Goal: Find specific page/section: Find specific page/section

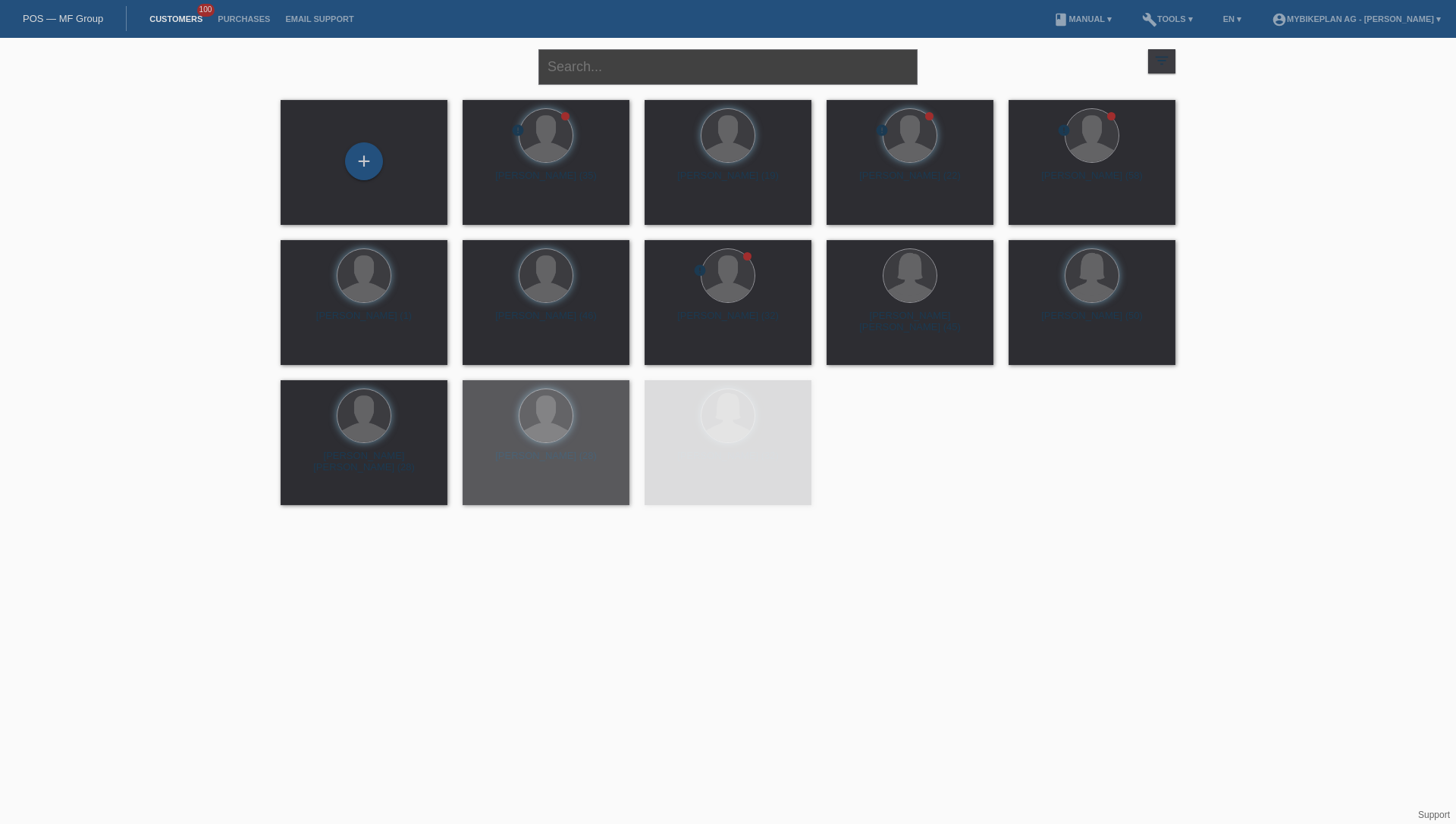
click at [636, 72] on input "text" at bounding box center [727, 67] width 379 height 36
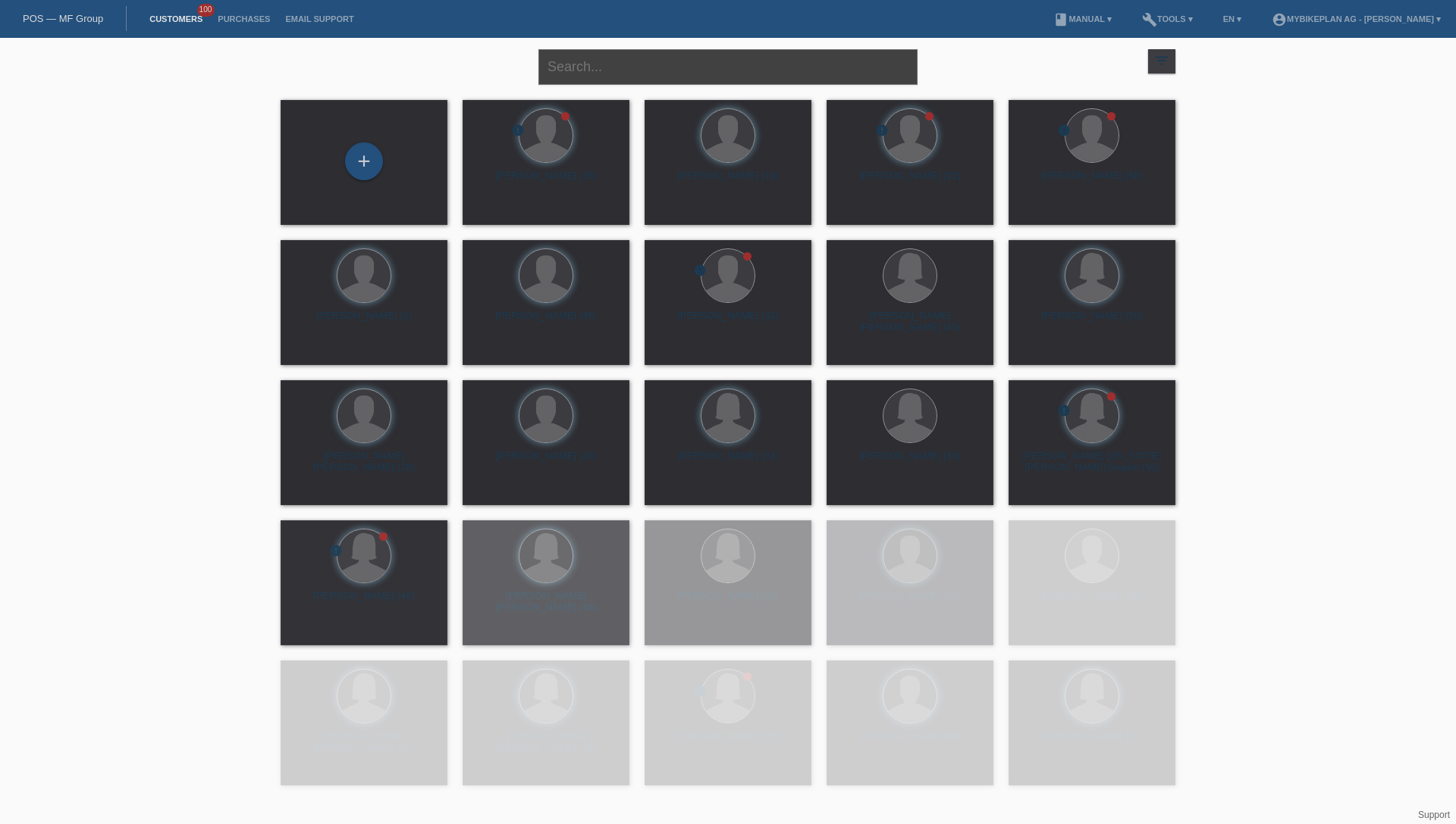
paste input "[PERSON_NAME]"
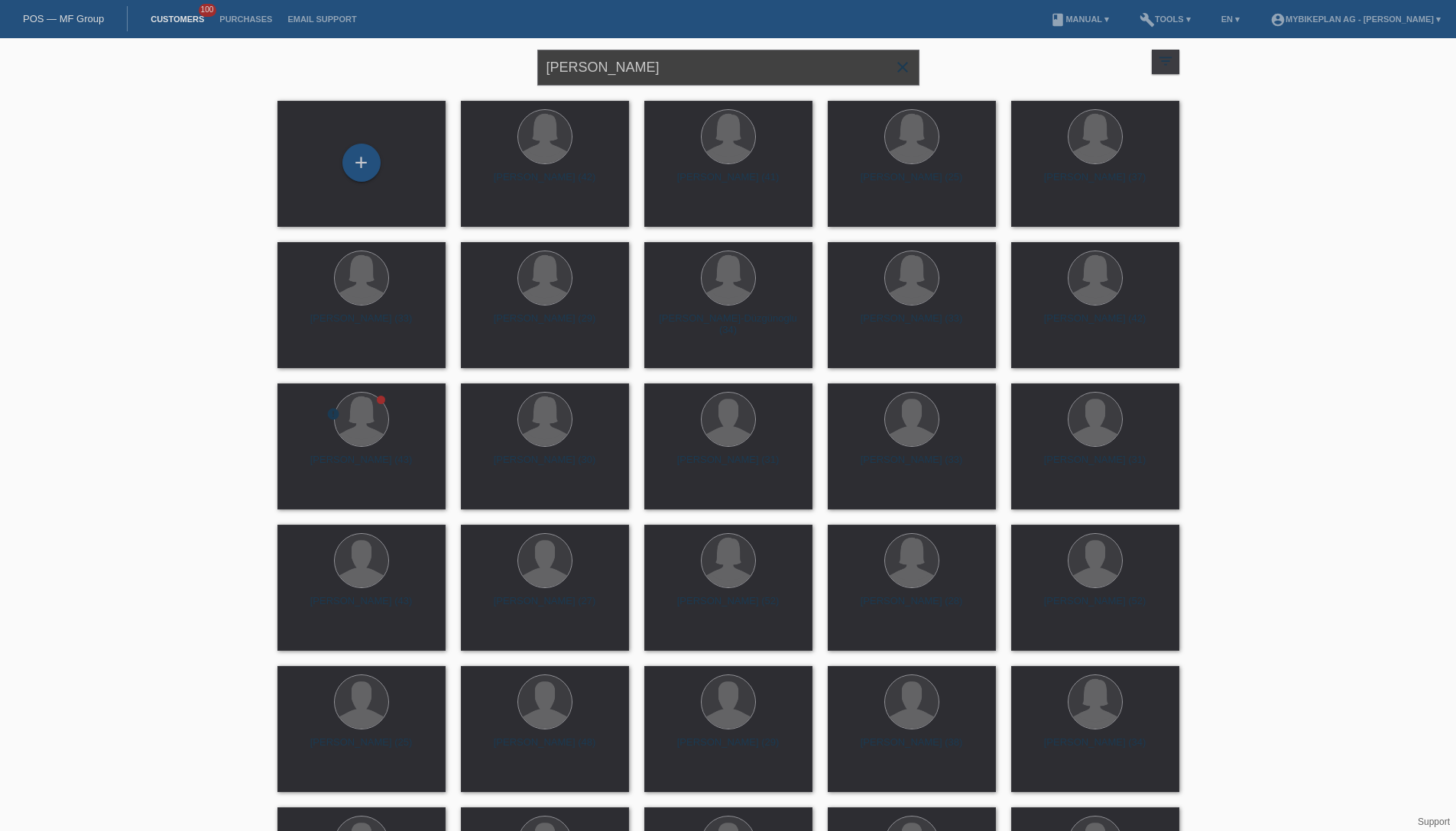
click at [656, 78] on input "[PERSON_NAME]" at bounding box center [728, 68] width 382 height 36
click at [717, 67] on input "Nadine Meier" at bounding box center [728, 68] width 382 height 36
click at [717, 67] on input "[PERSON_NAME]" at bounding box center [728, 68] width 382 height 36
paste input "POSP00024349"
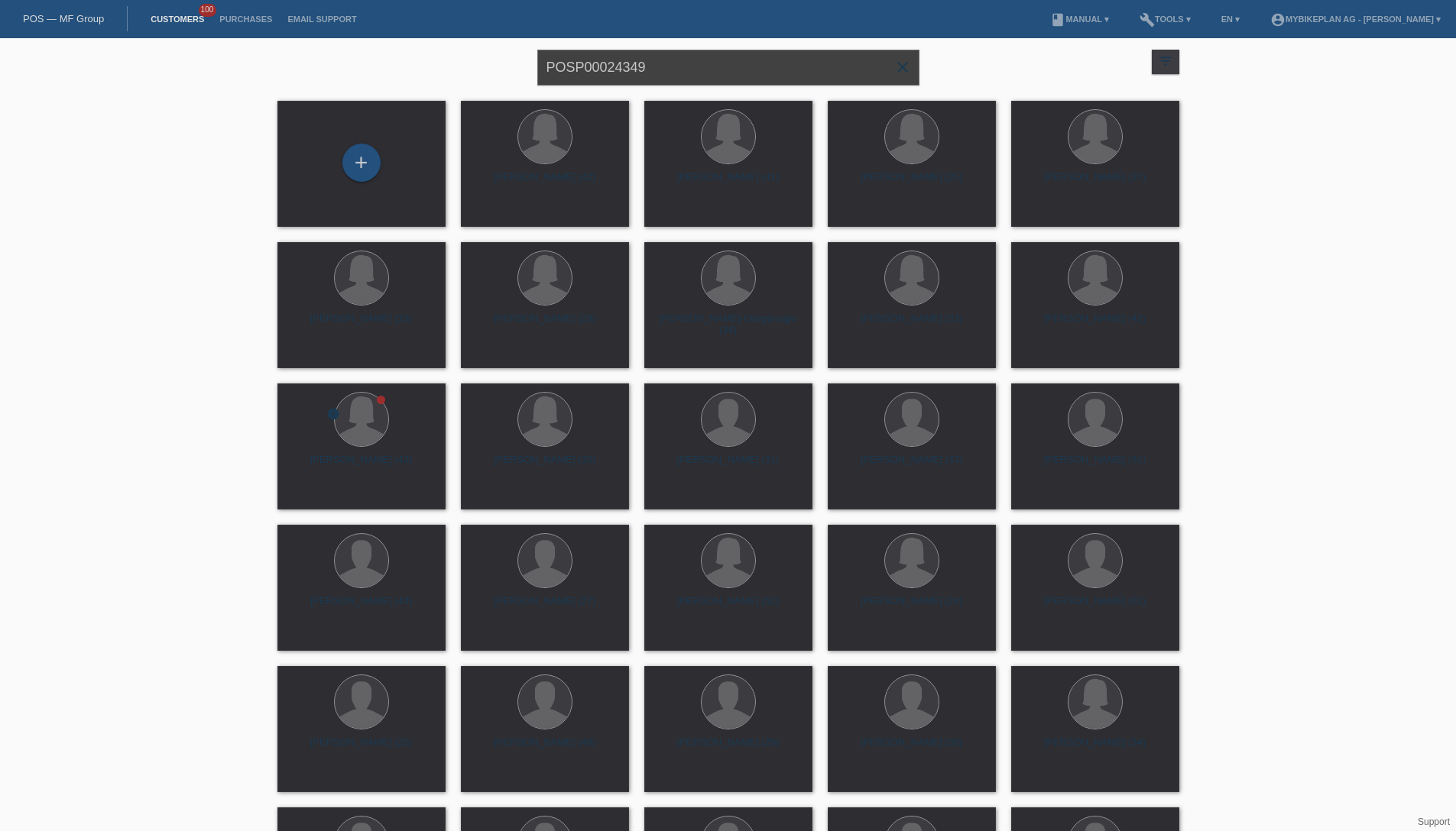
type input "POSP00024349"
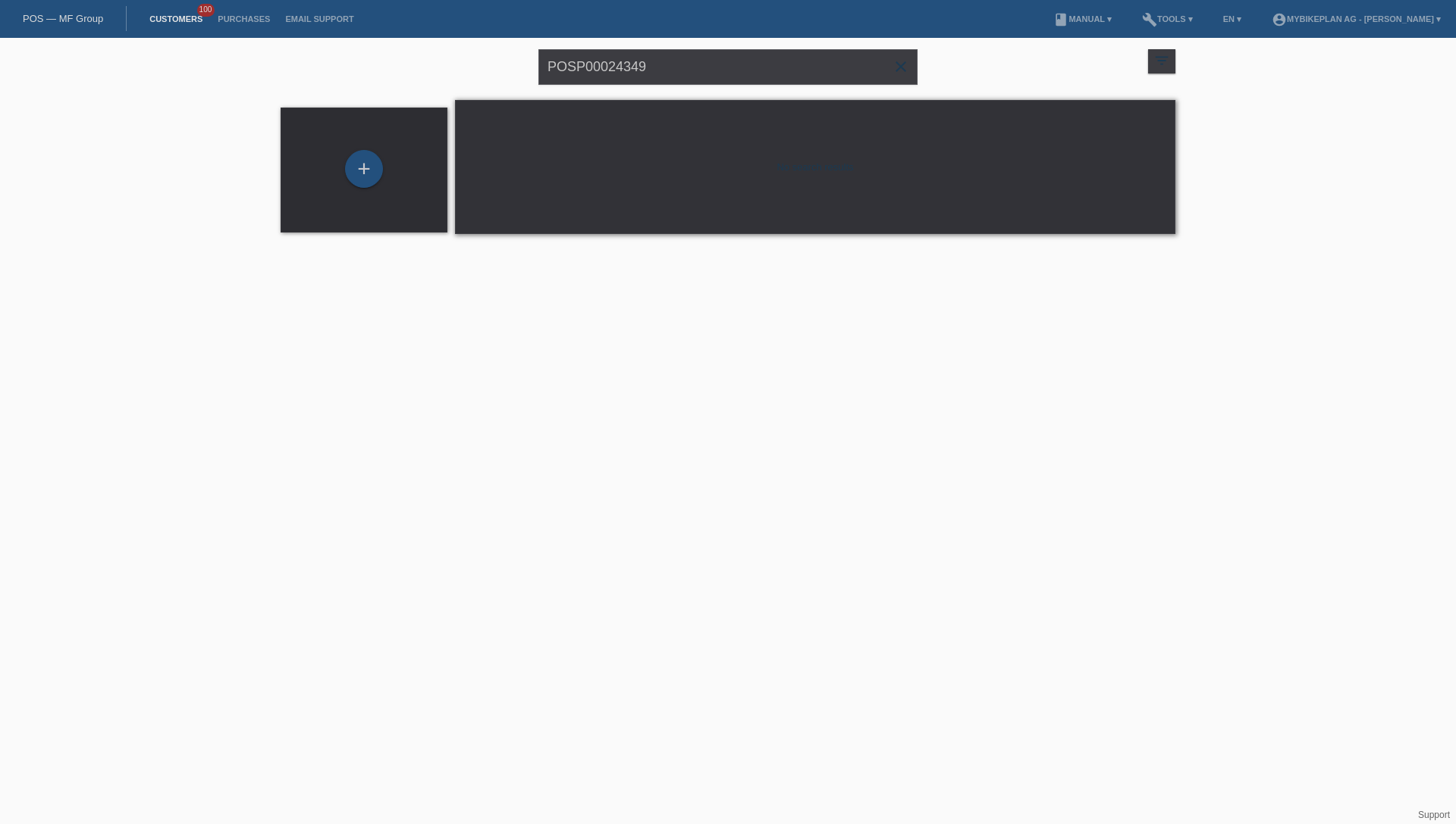
click at [85, 24] on div "POS — MF Group" at bounding box center [63, 18] width 127 height 25
click at [87, 18] on link "POS — MF Group" at bounding box center [63, 18] width 81 height 11
click at [670, 77] on input "POSP00024349" at bounding box center [727, 67] width 379 height 36
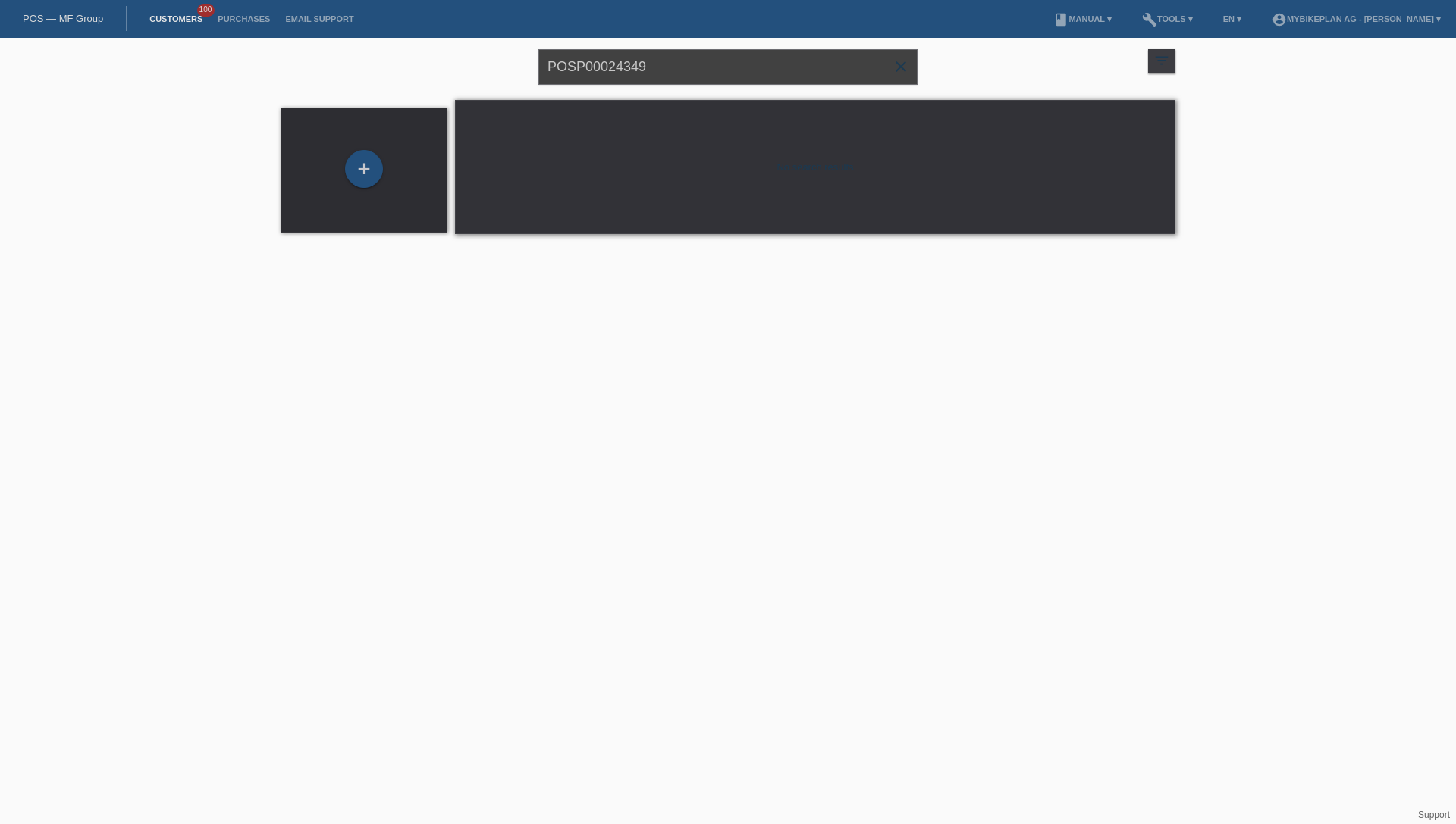
paste input "[PERSON_NAME]"
type input "[PERSON_NAME]"
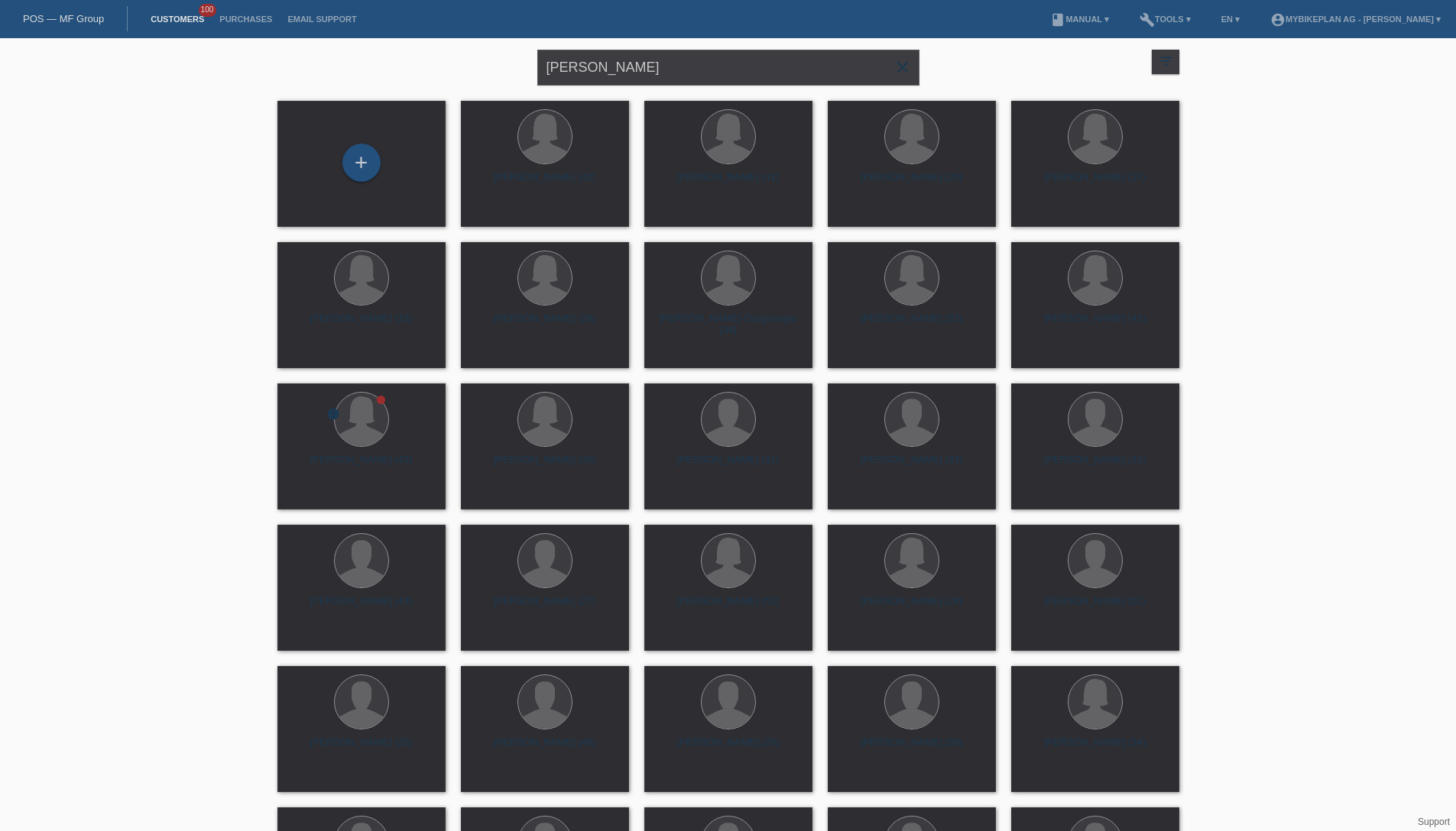
click at [86, 16] on link "POS — MF Group" at bounding box center [64, 18] width 81 height 11
click at [856, 84] on input "[PERSON_NAME]" at bounding box center [728, 68] width 382 height 36
click at [1214, 21] on link "EN ▾" at bounding box center [1231, 18] width 34 height 9
click at [1181, 38] on span "Deutsch" at bounding box center [1171, 35] width 41 height 18
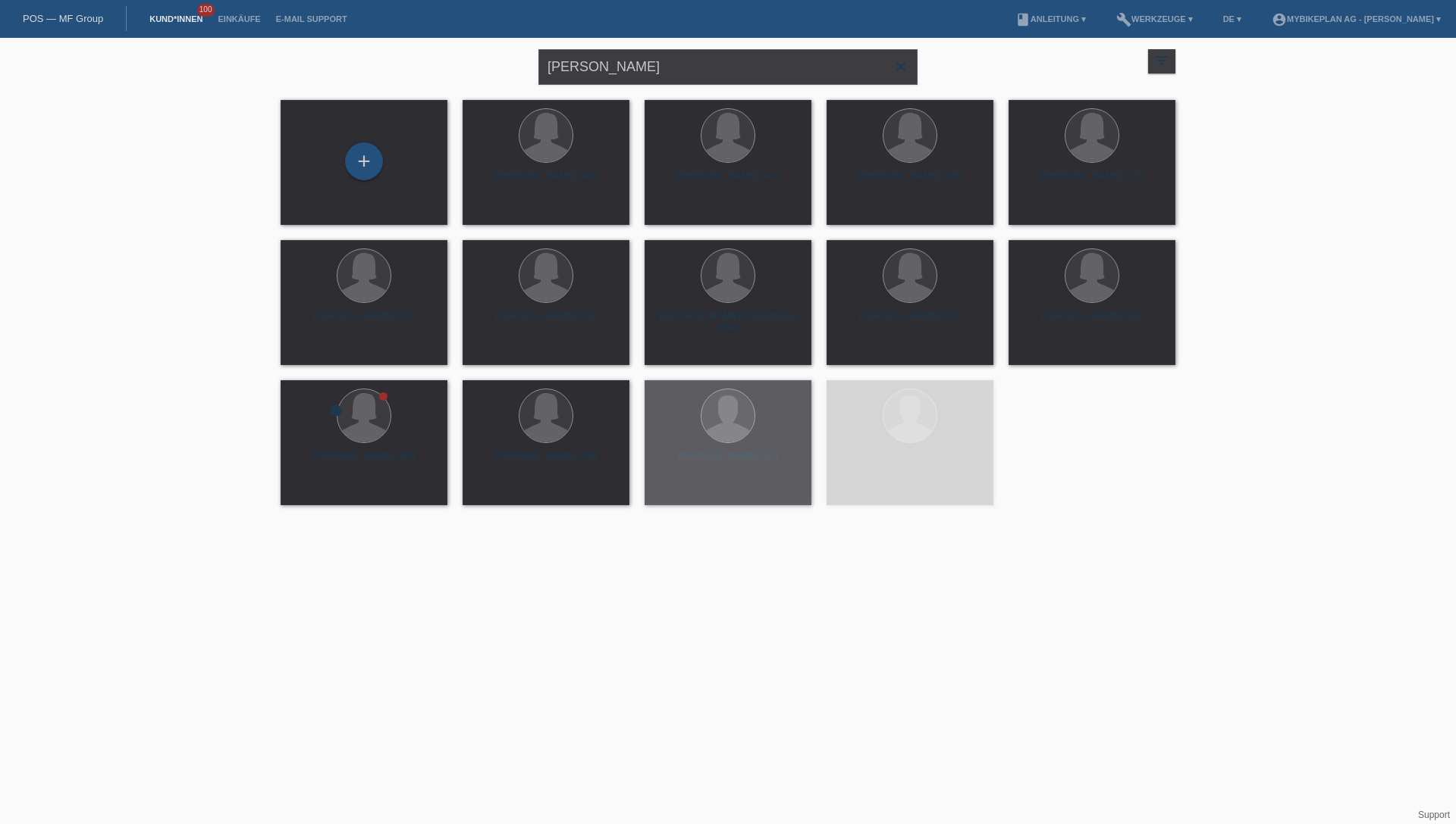
click at [244, 24] on li "Einkäufe" at bounding box center [238, 19] width 57 height 38
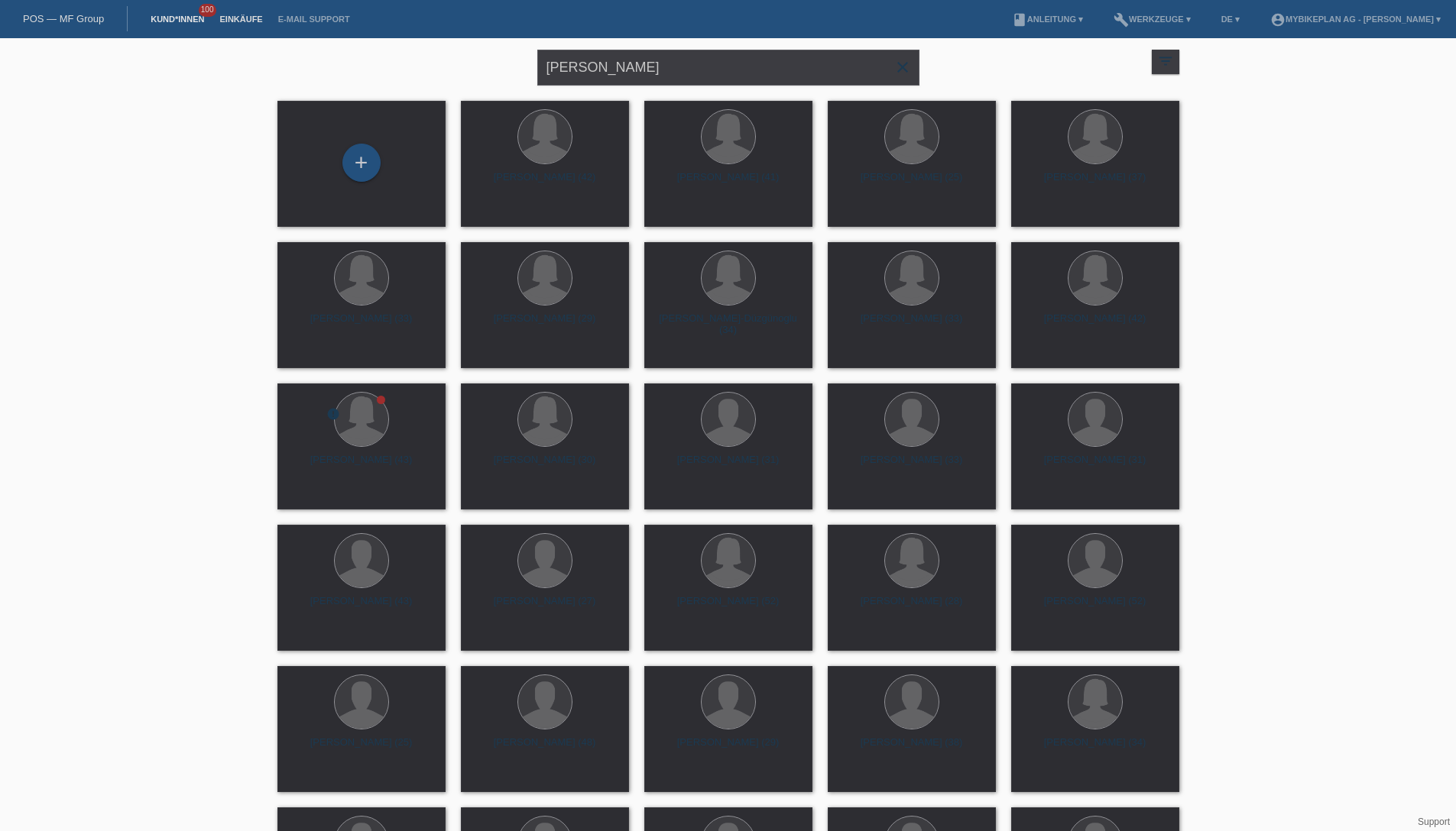
click at [239, 18] on link "Einkäufe" at bounding box center [240, 18] width 58 height 9
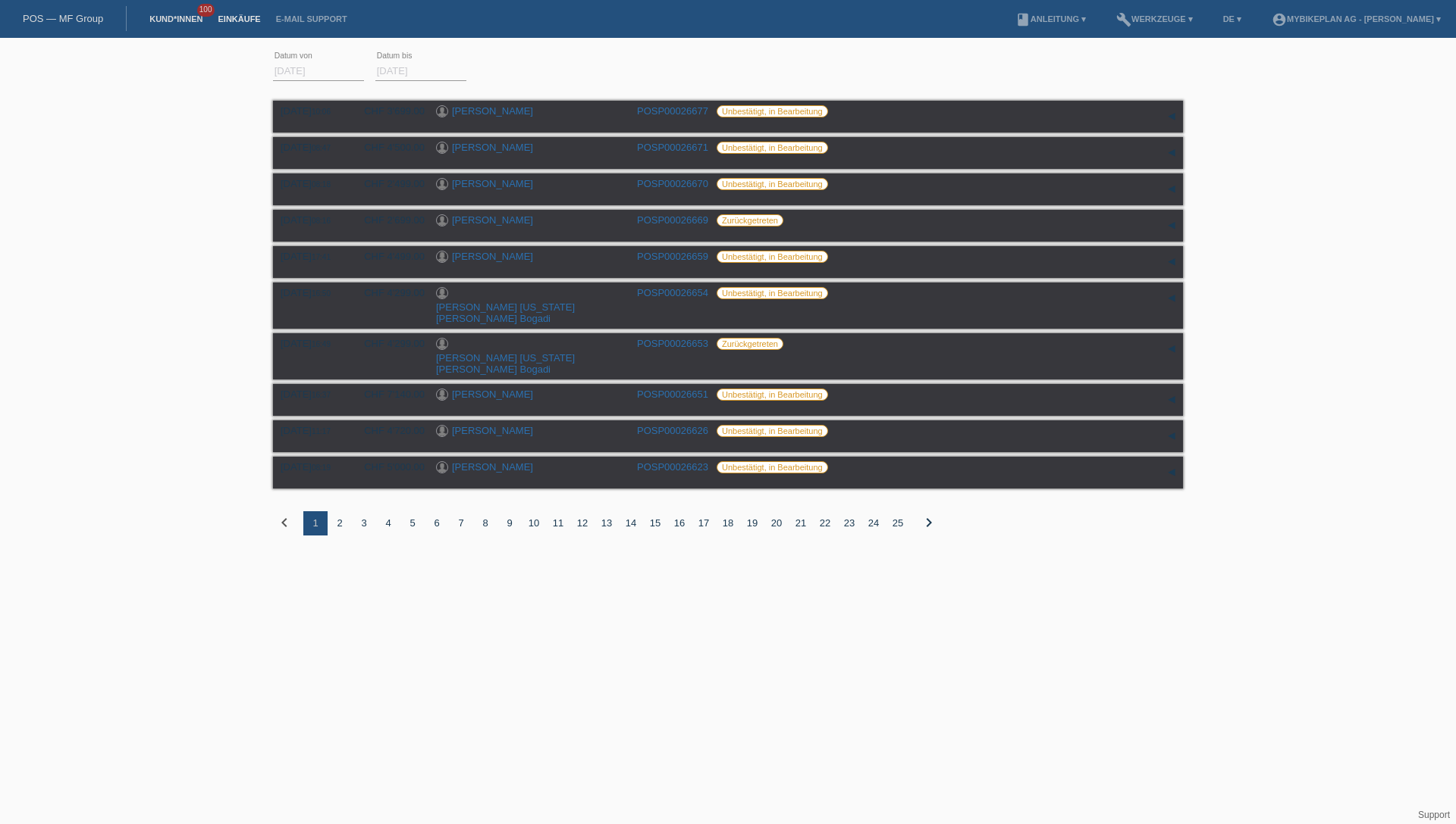
click at [167, 17] on link "Kund*innen" at bounding box center [176, 18] width 69 height 9
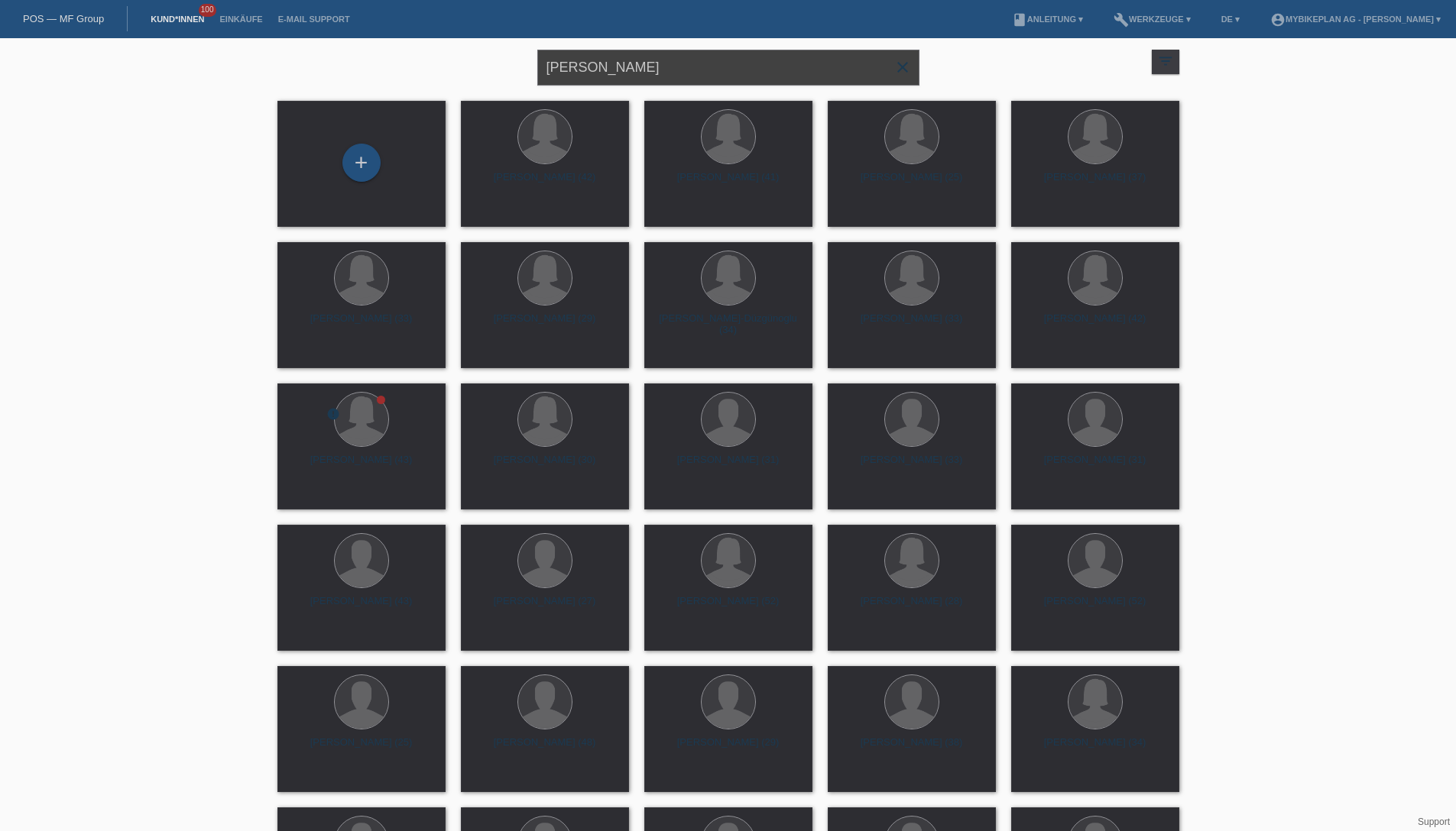
click at [684, 70] on input "[PERSON_NAME]" at bounding box center [728, 68] width 382 height 36
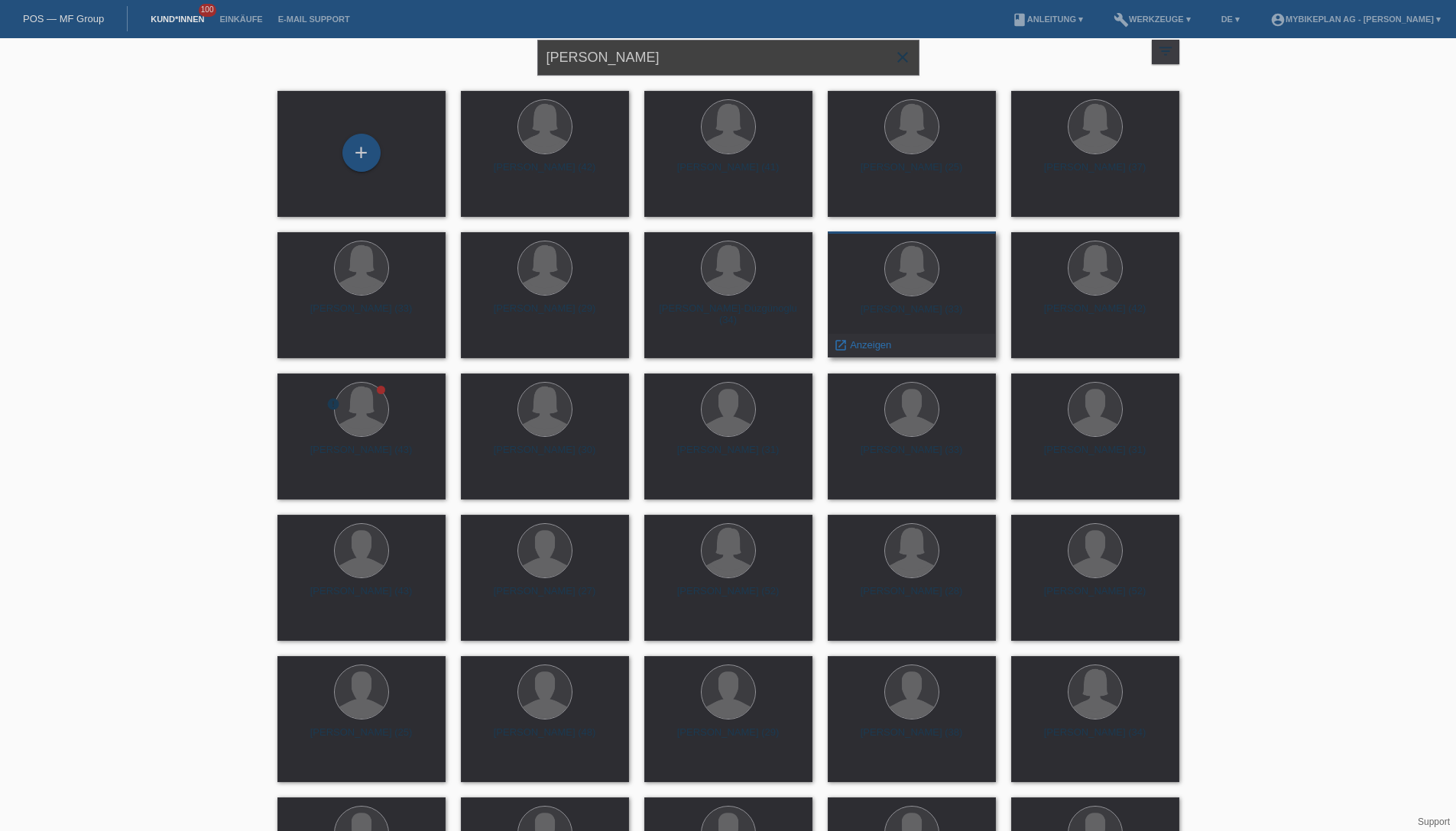
scroll to position [30, 0]
